Goal: Information Seeking & Learning: Learn about a topic

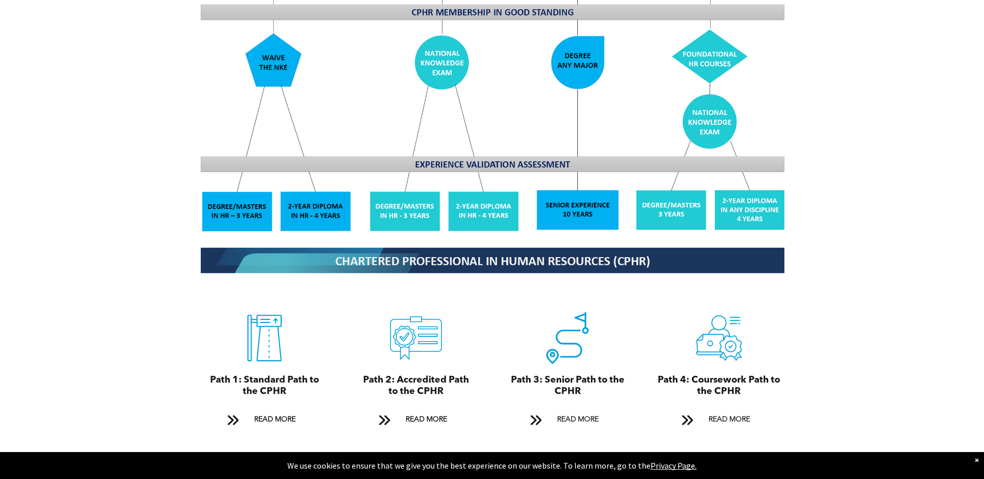
scroll to position [1038, 0]
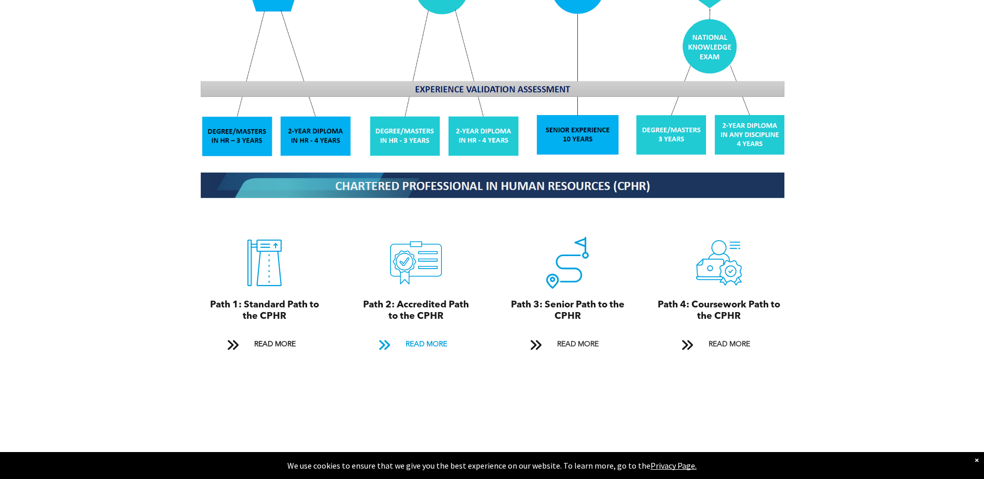
click at [425, 335] on span "READ MORE" at bounding box center [426, 344] width 49 height 19
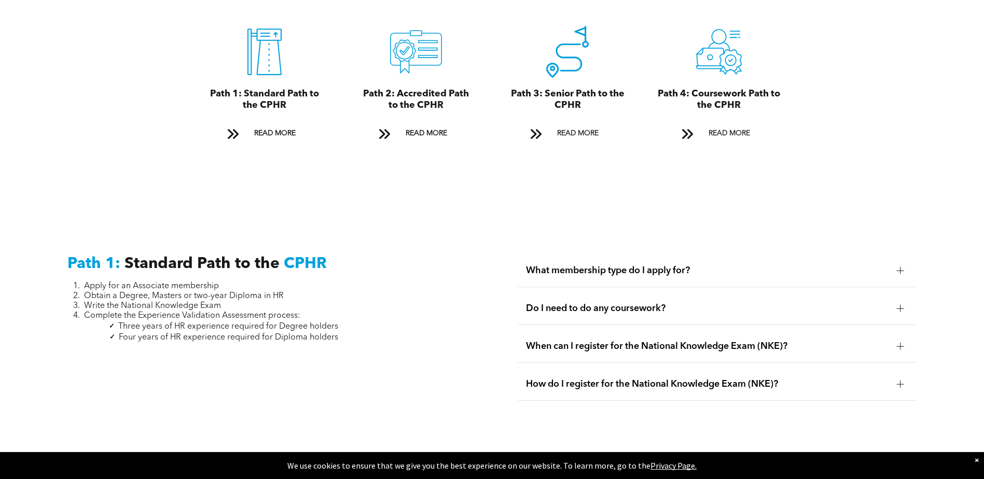
drag, startPoint x: 425, startPoint y: 332, endPoint x: 417, endPoint y: 332, distance: 7.8
click at [417, 332] on div "Path 1: Standard Path to the CPHR Apply for an Associate membership Obtain a De…" at bounding box center [267, 332] width 416 height 173
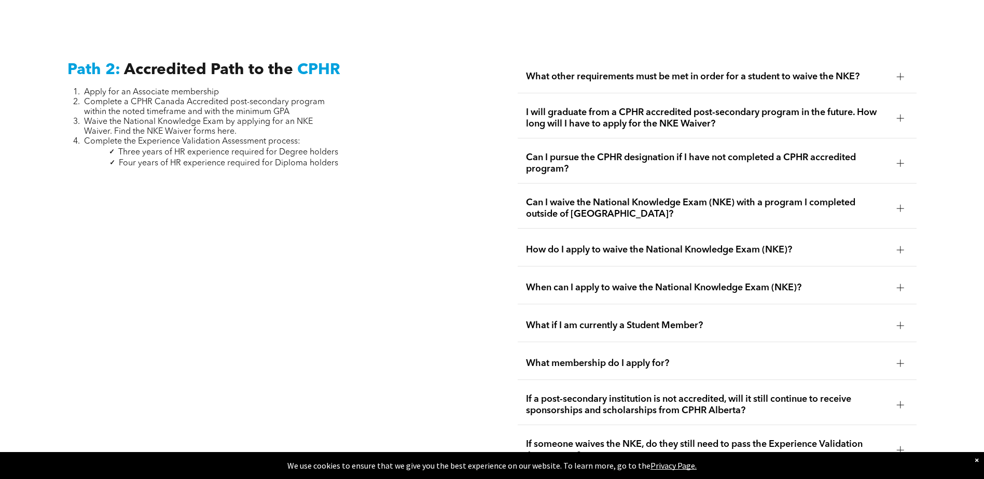
scroll to position [1695, 0]
click at [900, 73] on div at bounding box center [900, 76] width 1 height 7
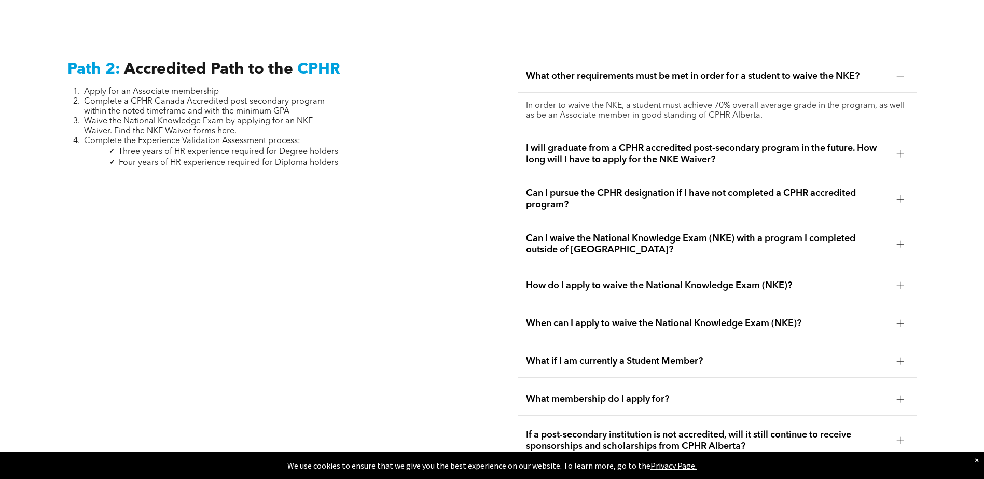
click at [623, 143] on span "I will graduate from a CPHR accredited post-secondary program in the future. Ho…" at bounding box center [707, 154] width 363 height 23
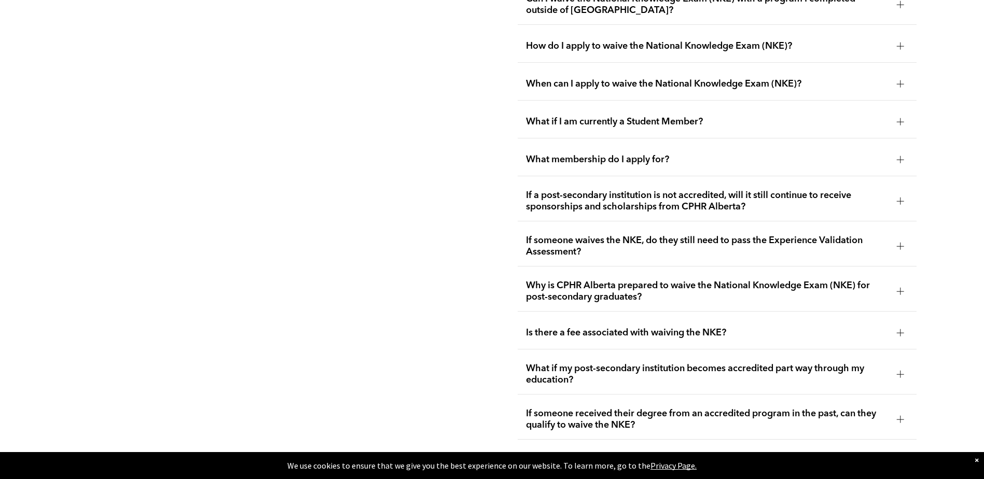
scroll to position [1955, 0]
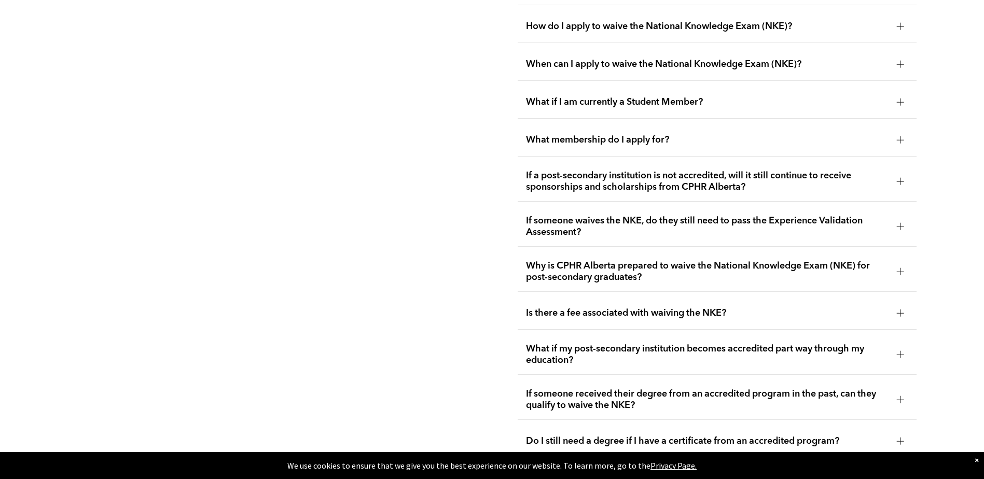
click at [637, 171] on span "If a post-secondary institution is not accredited, will it still continue to re…" at bounding box center [707, 181] width 363 height 23
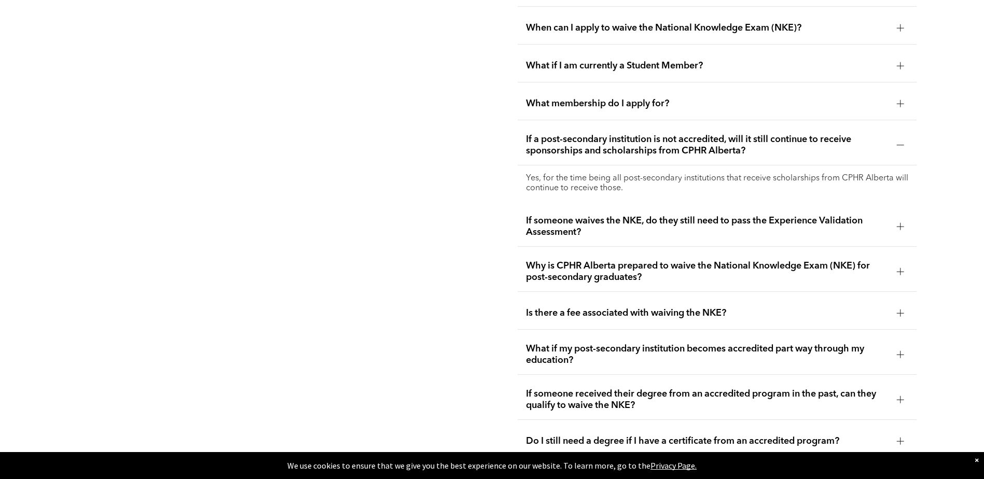
drag, startPoint x: 594, startPoint y: 251, endPoint x: 564, endPoint y: 257, distance: 31.1
click at [595, 260] on span "Why is CPHR Alberta prepared to waive the National Knowledge Exam (NKE) for pos…" at bounding box center [707, 271] width 363 height 23
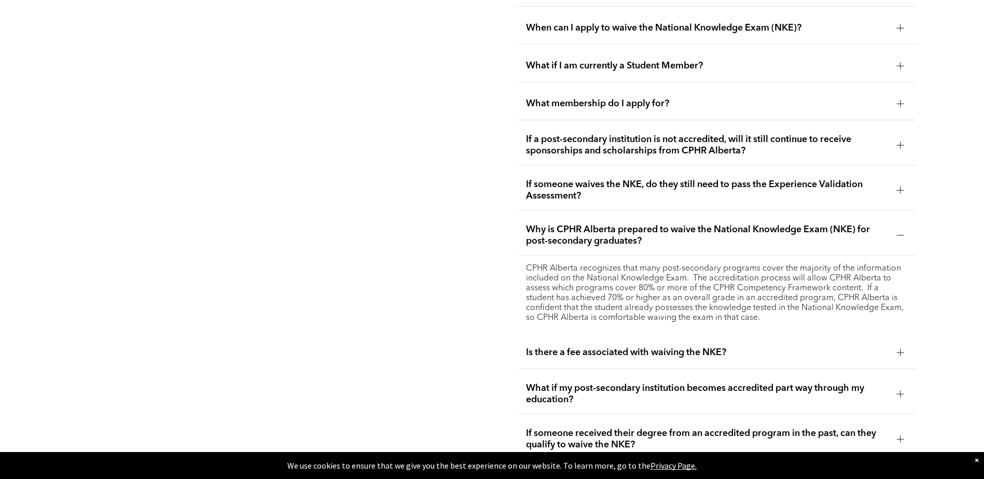
drag, startPoint x: 454, startPoint y: 271, endPoint x: 372, endPoint y: 298, distance: 86.2
click at [372, 298] on div "Path 2: Accredited Path to the CPHR Apply for an Associate membership Complete …" at bounding box center [267, 250] width 416 height 917
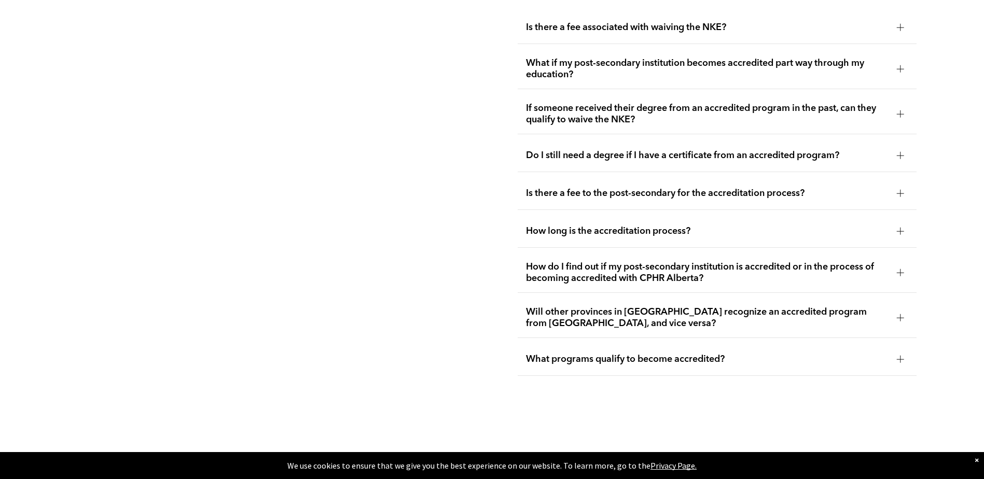
scroll to position [2318, 0]
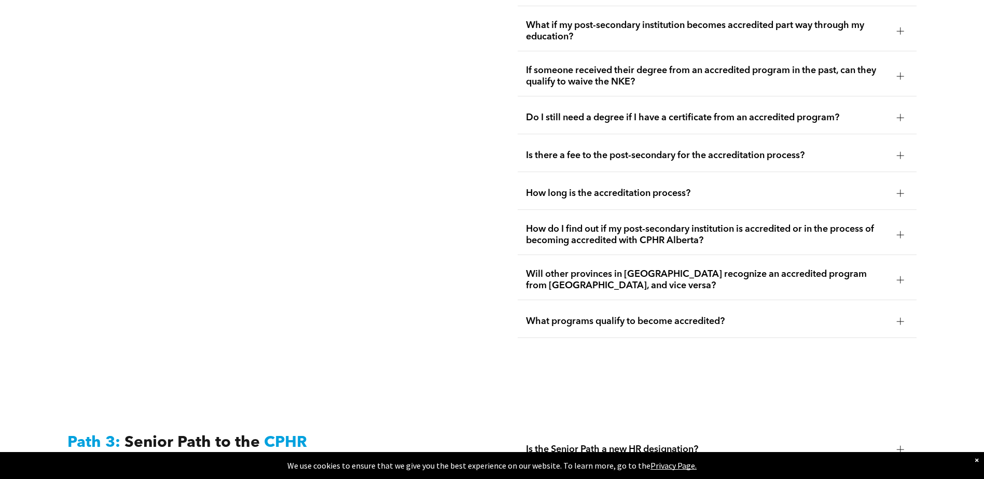
click at [677, 316] on span "What programs qualify to become accredited?" at bounding box center [707, 321] width 363 height 11
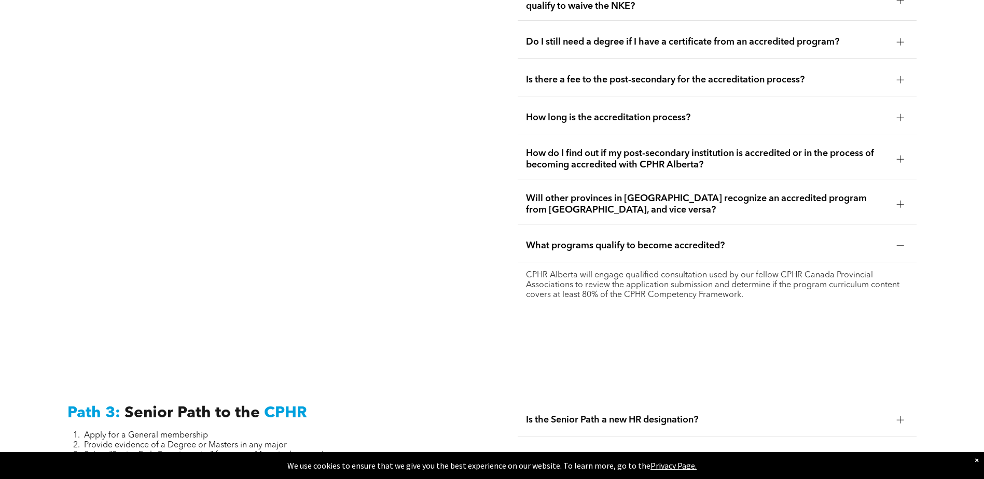
click at [621, 148] on span "How do I find out if my post-secondary institution is accredited or in the proc…" at bounding box center [707, 159] width 363 height 23
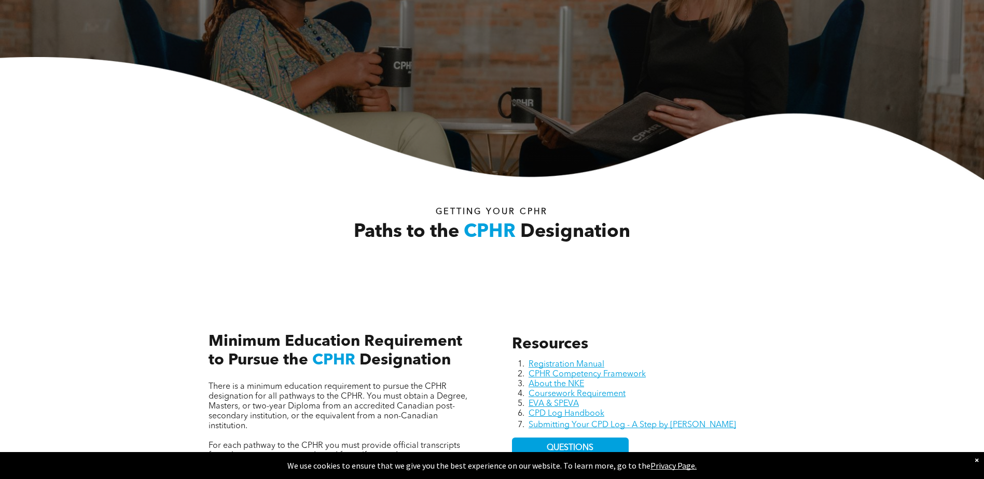
scroll to position [0, 0]
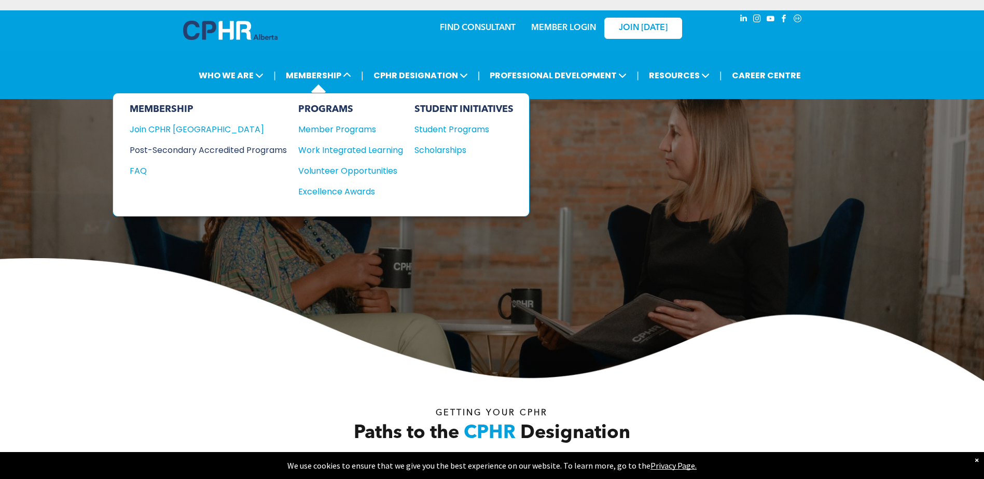
click at [195, 149] on div "Post-Secondary Accredited Programs" at bounding box center [201, 150] width 142 height 13
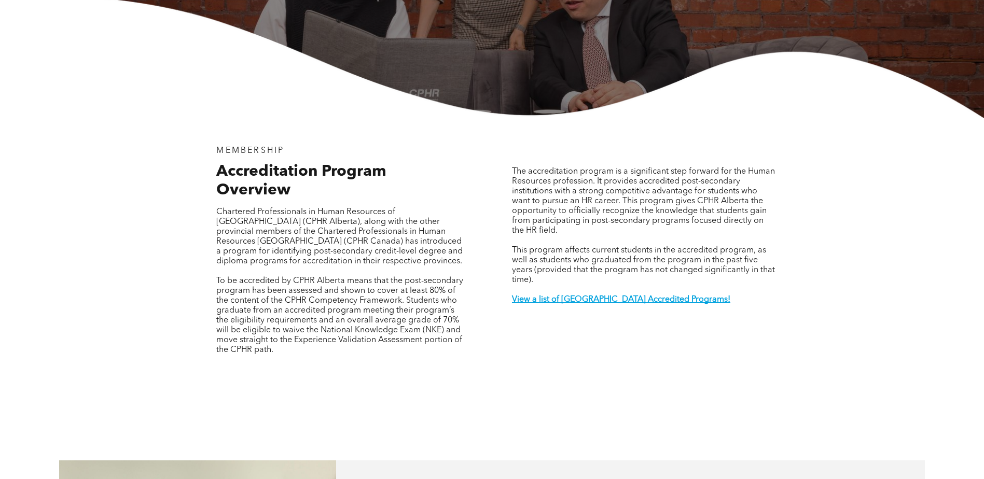
scroll to position [259, 0]
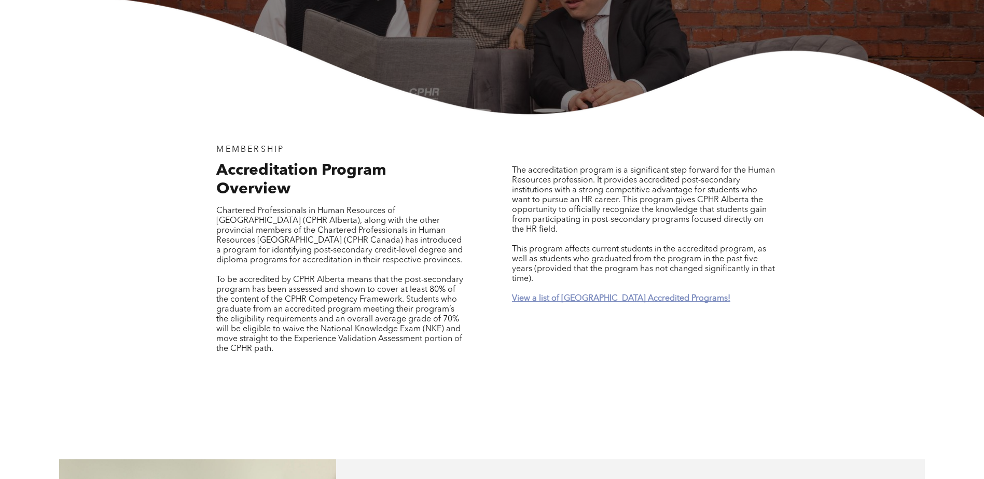
click at [596, 295] on strong "View a list of Alberta Accredited Programs!" at bounding box center [621, 299] width 218 height 8
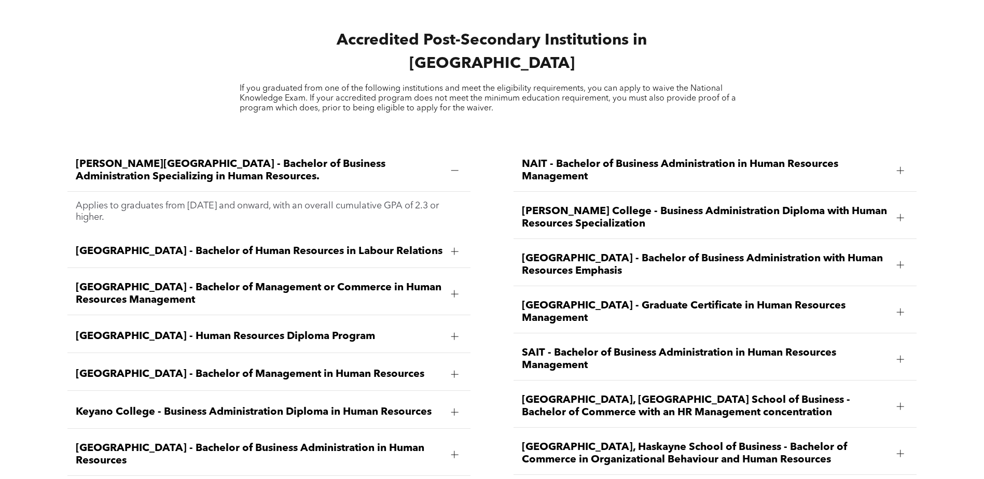
scroll to position [1476, 0]
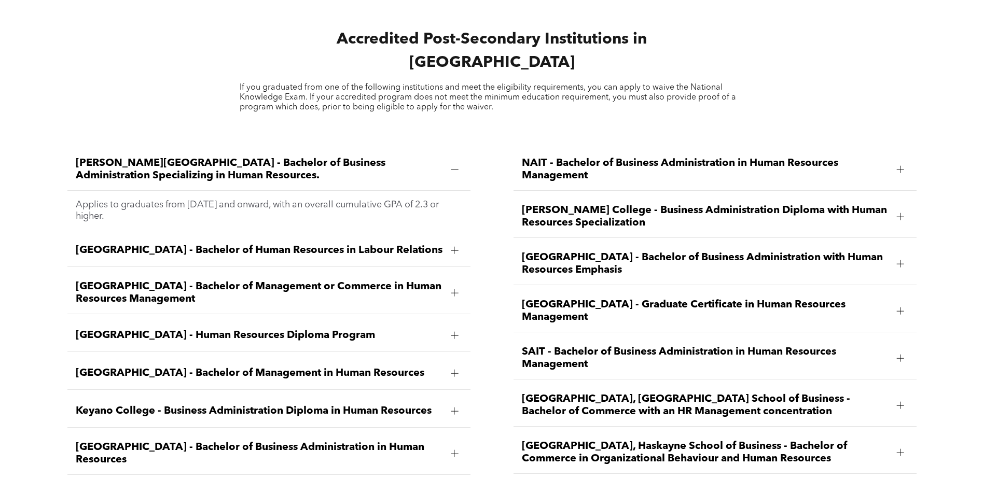
click at [452, 290] on div at bounding box center [454, 293] width 7 height 7
